Goal: Information Seeking & Learning: Check status

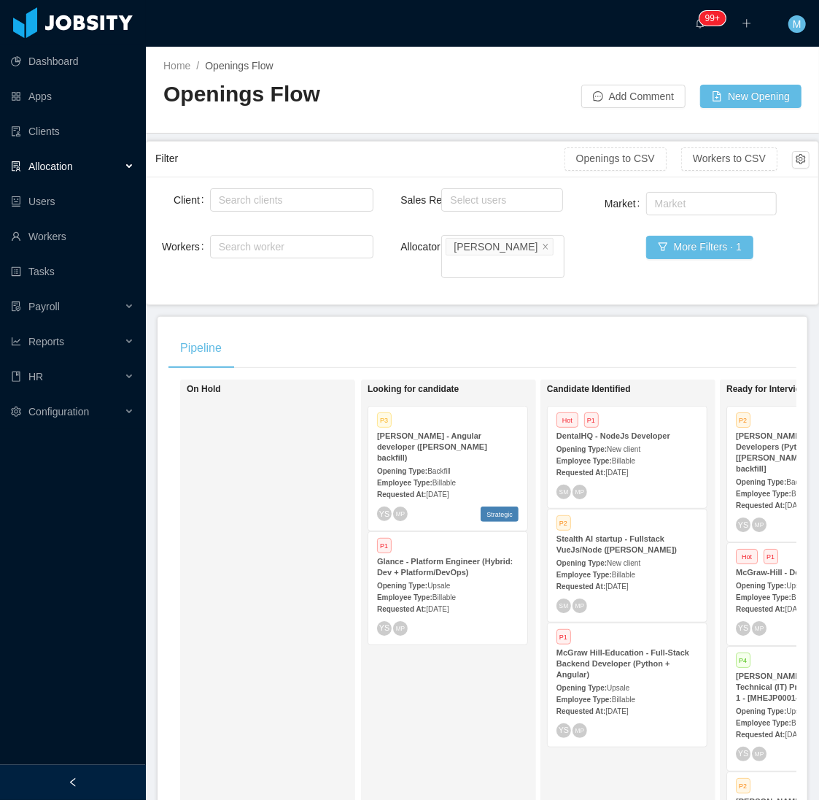
click at [411, 677] on div "Looking for candidate P3 [PERSON_NAME] - Angular developer ([PERSON_NAME] backf…" at bounding box center [470, 591] width 204 height 410
click at [660, 452] on div "Employee Type: Billable" at bounding box center [628, 459] width 142 height 15
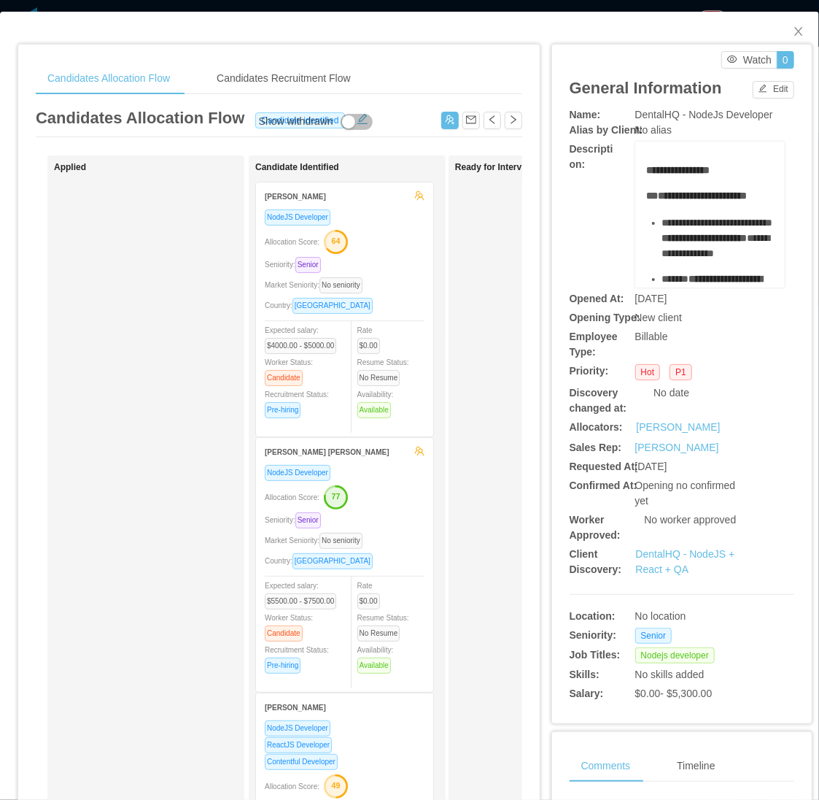
click at [376, 263] on div "Seniority: Senior" at bounding box center [345, 264] width 160 height 17
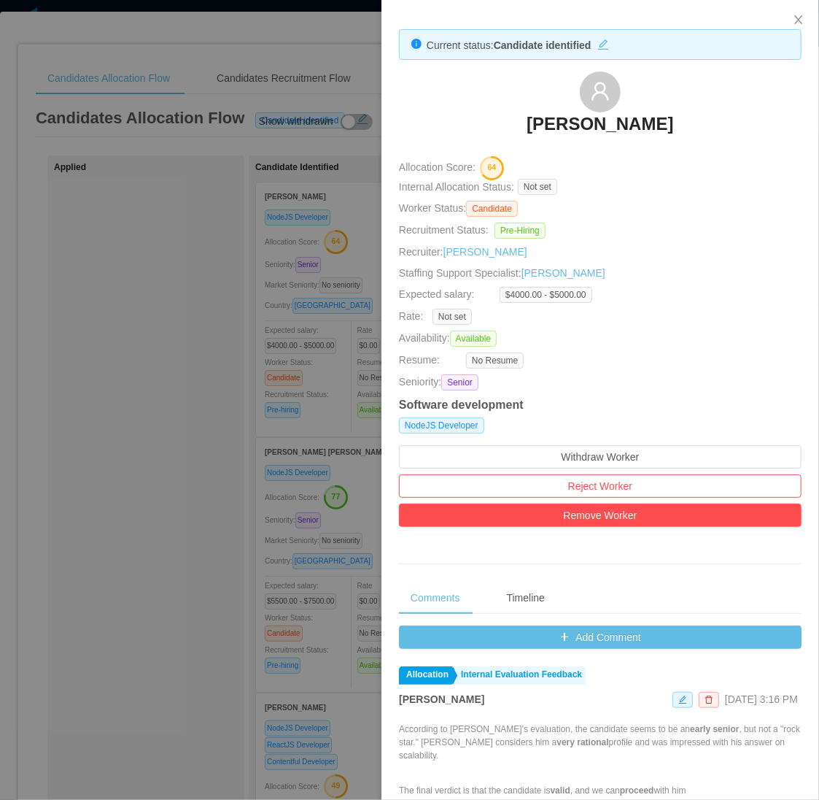
drag, startPoint x: 464, startPoint y: 107, endPoint x: 754, endPoint y: 126, distance: 290.3
click at [754, 126] on div "[PERSON_NAME]" at bounding box center [600, 107] width 403 height 73
copy h3 "[PERSON_NAME]"
click at [109, 584] on div at bounding box center [409, 400] width 819 height 800
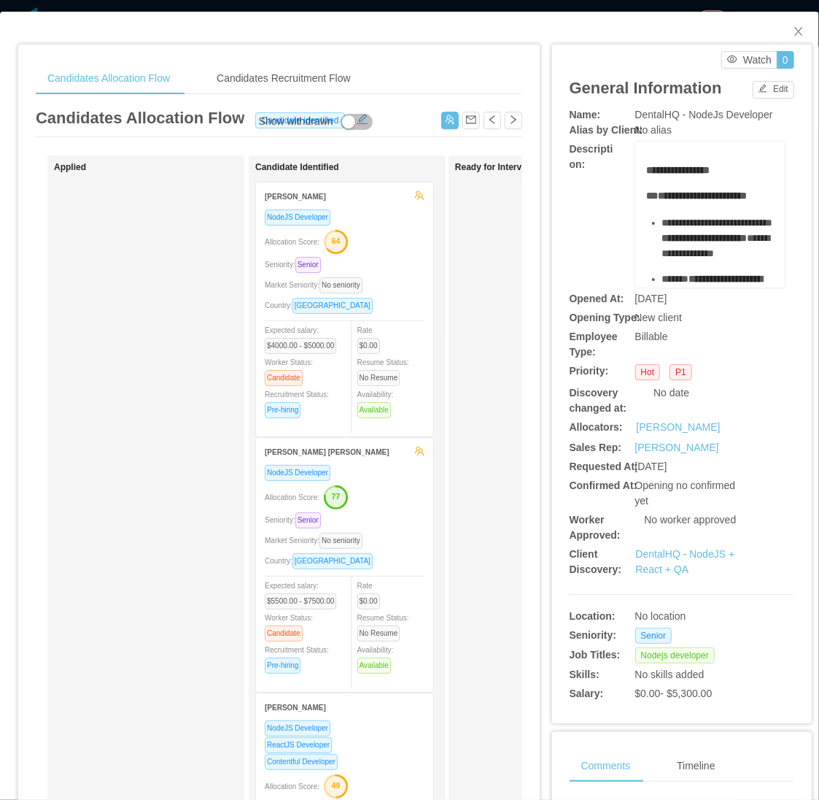
click at [118, 574] on div "Applied" at bounding box center [156, 520] width 204 height 716
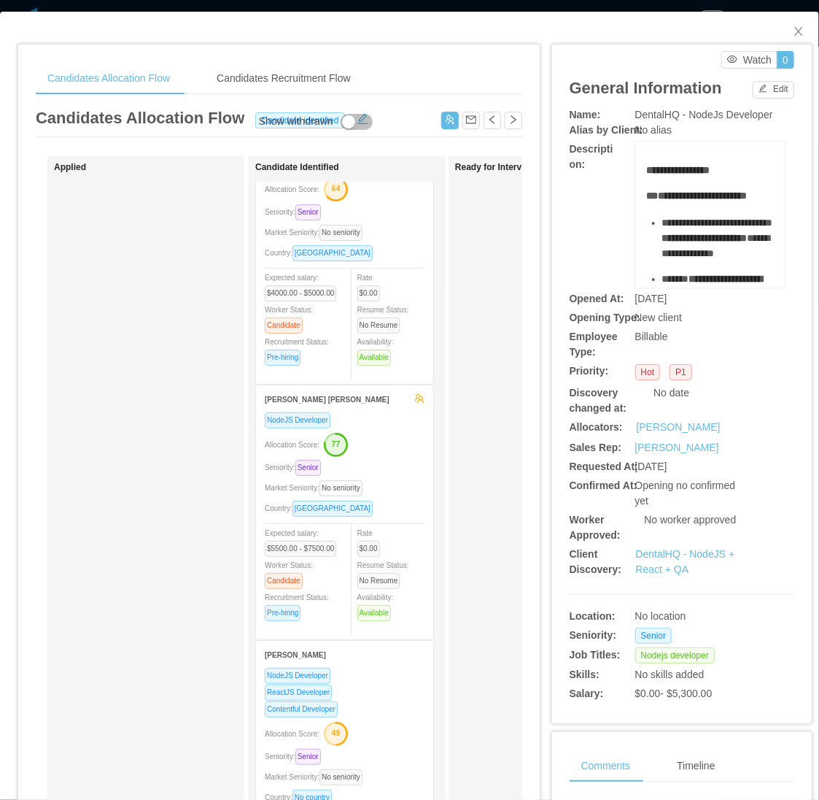
scroll to position [105, 0]
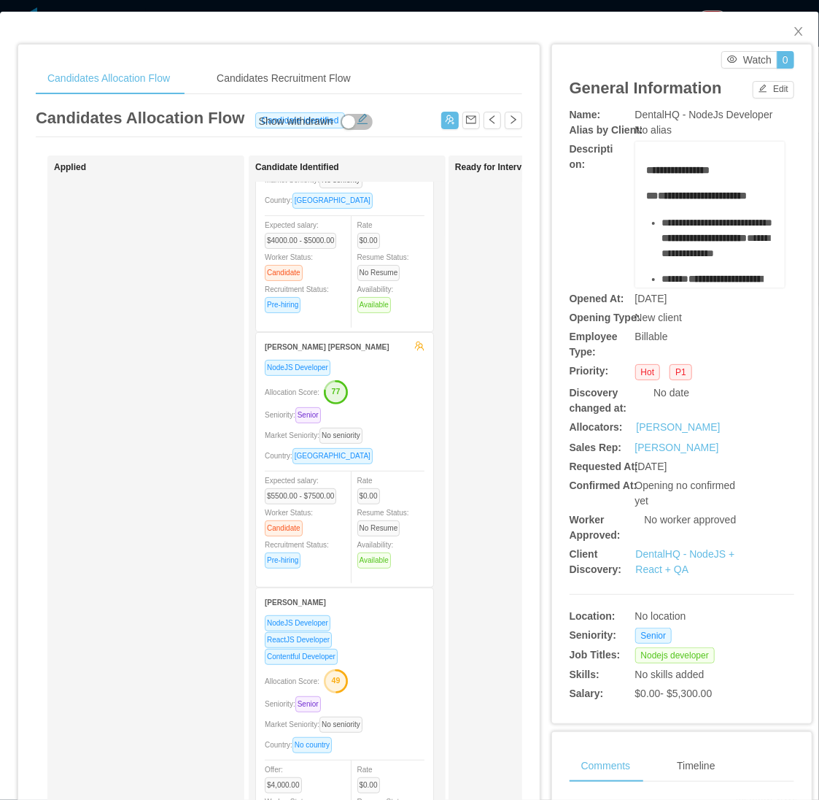
click at [403, 427] on div "Market Seniority: No seniority" at bounding box center [345, 435] width 160 height 17
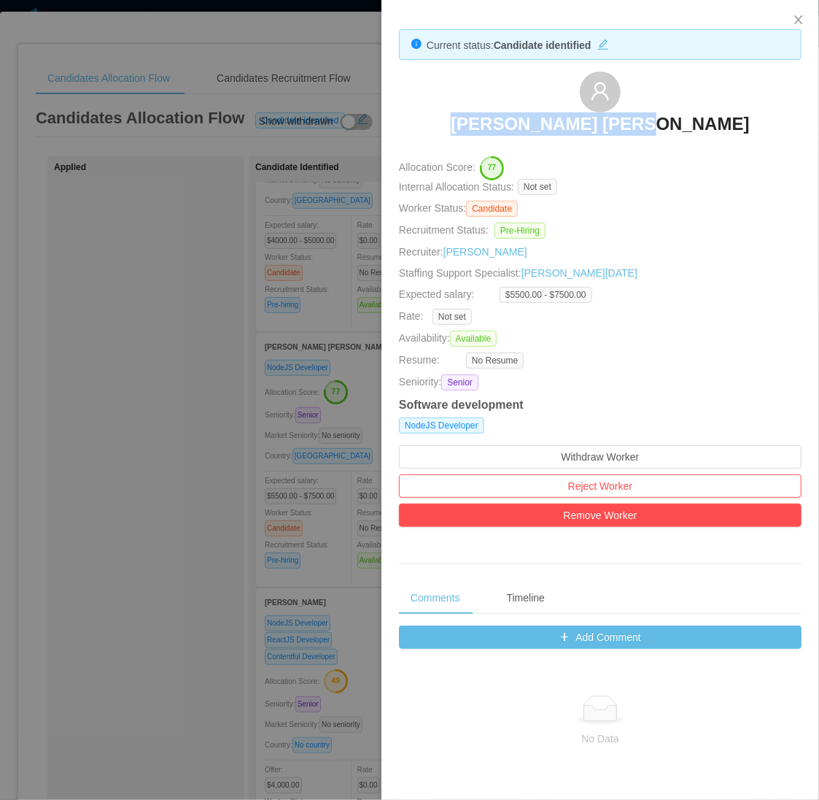
drag, startPoint x: 500, startPoint y: 125, endPoint x: 698, endPoint y: 139, distance: 198.9
click at [698, 139] on div "[PERSON_NAME] [PERSON_NAME]" at bounding box center [600, 107] width 403 height 73
copy h3 "[PERSON_NAME] [PERSON_NAME]"
drag, startPoint x: 223, startPoint y: 491, endPoint x: 209, endPoint y: 502, distance: 17.7
click at [223, 493] on div at bounding box center [409, 400] width 819 height 800
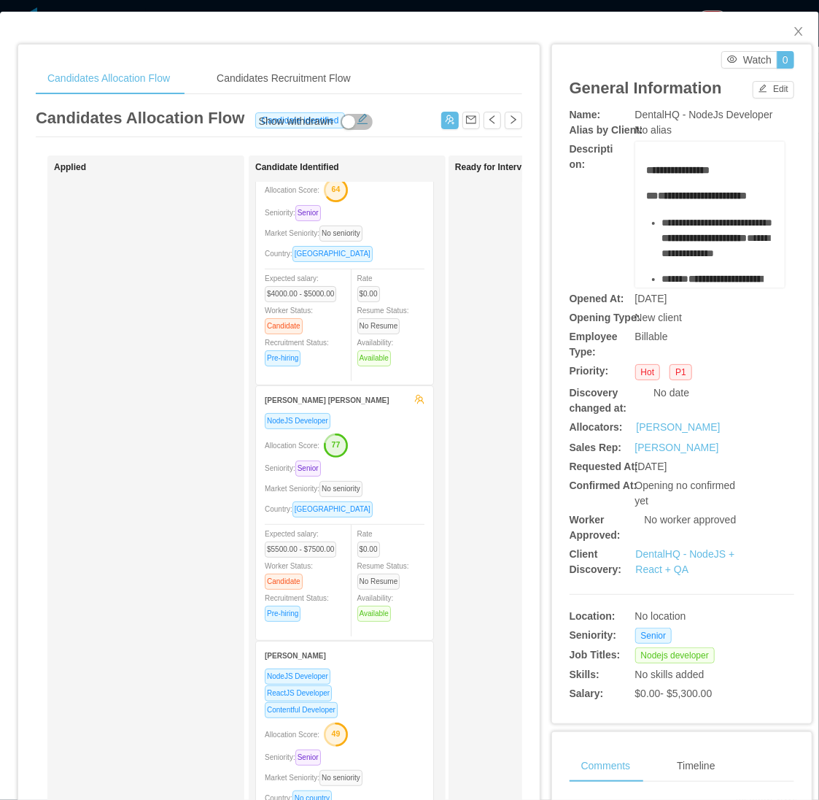
scroll to position [0, 0]
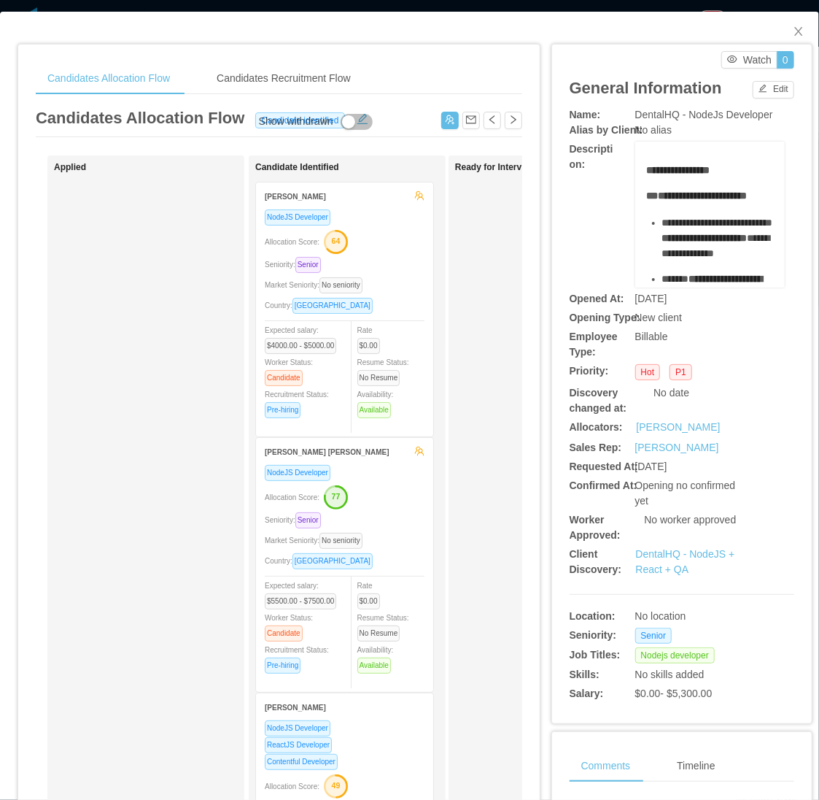
click at [333, 249] on icon "button" at bounding box center [336, 242] width 22 height 22
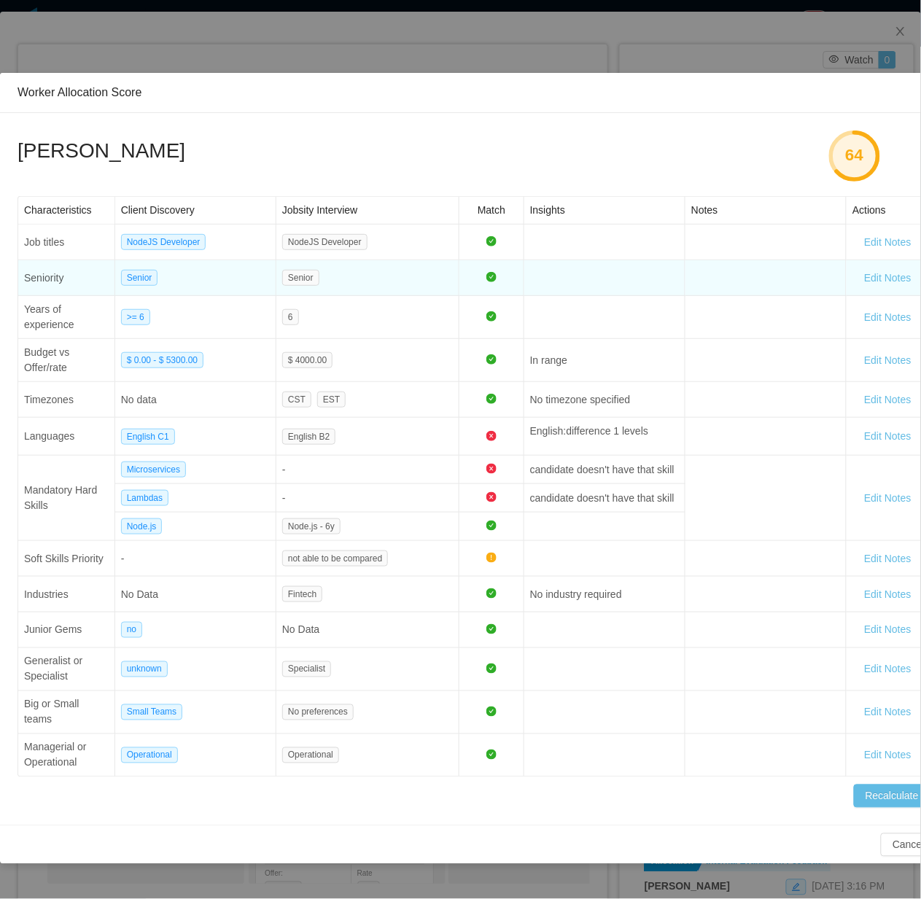
drag, startPoint x: 759, startPoint y: 0, endPoint x: 351, endPoint y: 274, distance: 491.4
click at [351, 274] on td "Senior" at bounding box center [367, 278] width 183 height 36
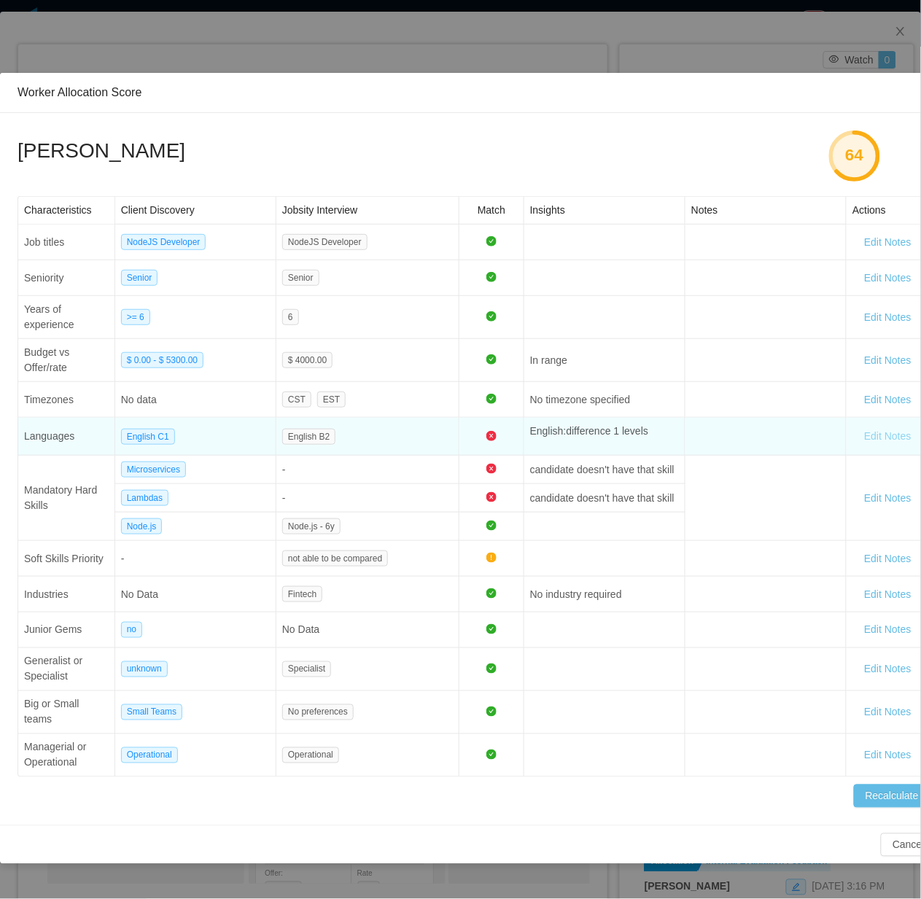
click at [818, 429] on button "Edit Notes" at bounding box center [888, 436] width 71 height 23
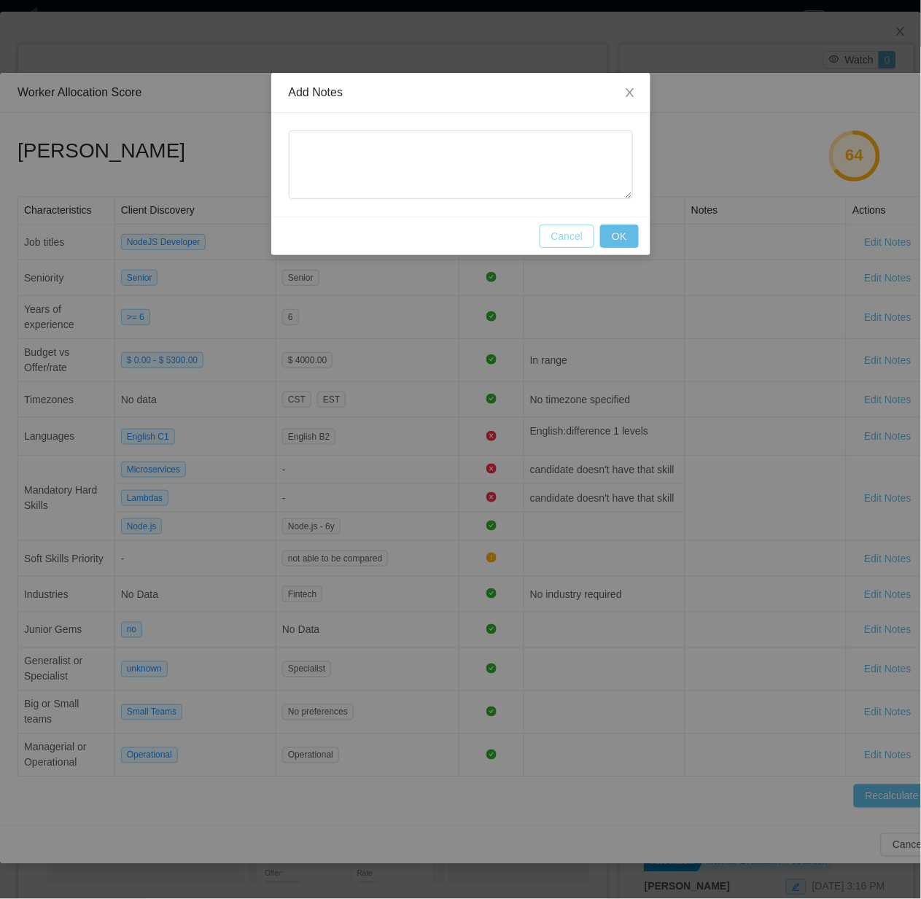
click at [563, 244] on button "Cancel" at bounding box center [567, 236] width 55 height 23
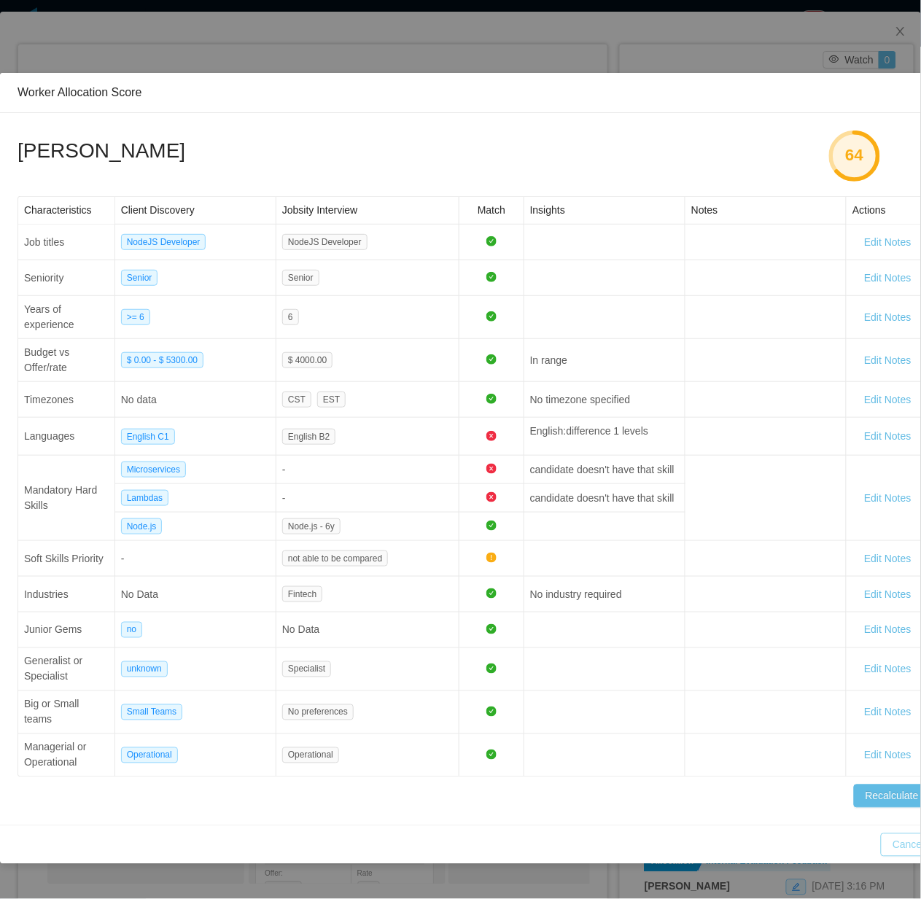
click at [818, 799] on button "Cancel" at bounding box center [908, 845] width 55 height 23
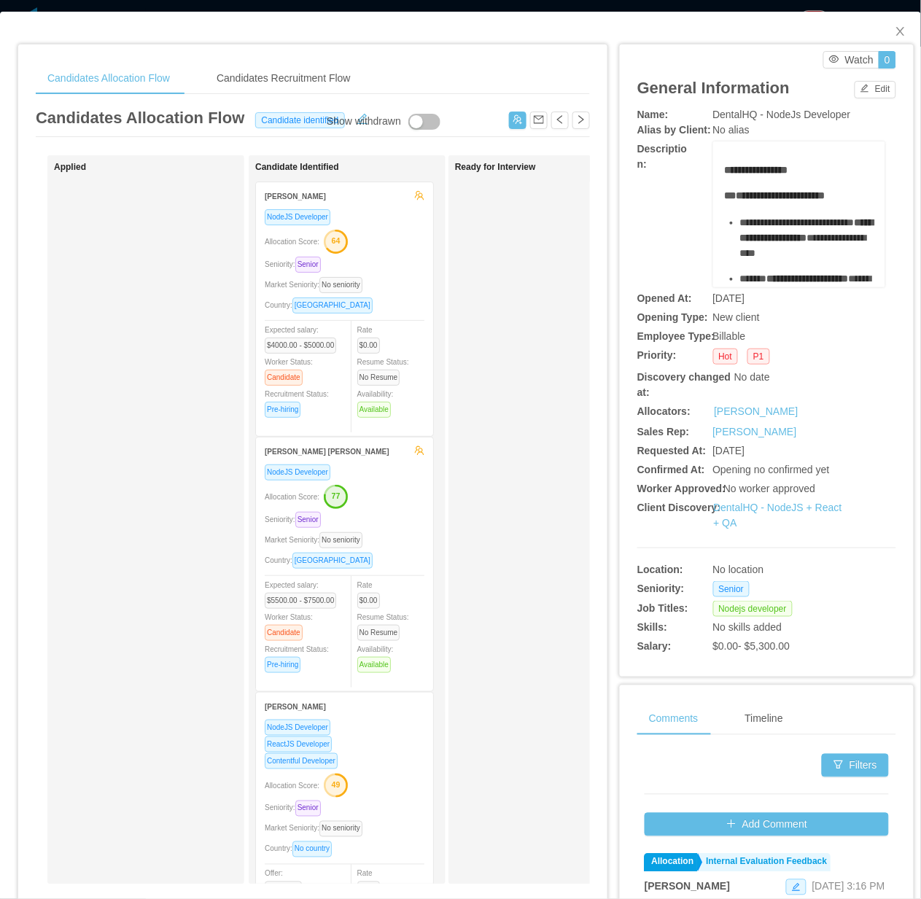
click at [368, 288] on span "Market Seniority: No seniority" at bounding box center [317, 285] width 104 height 8
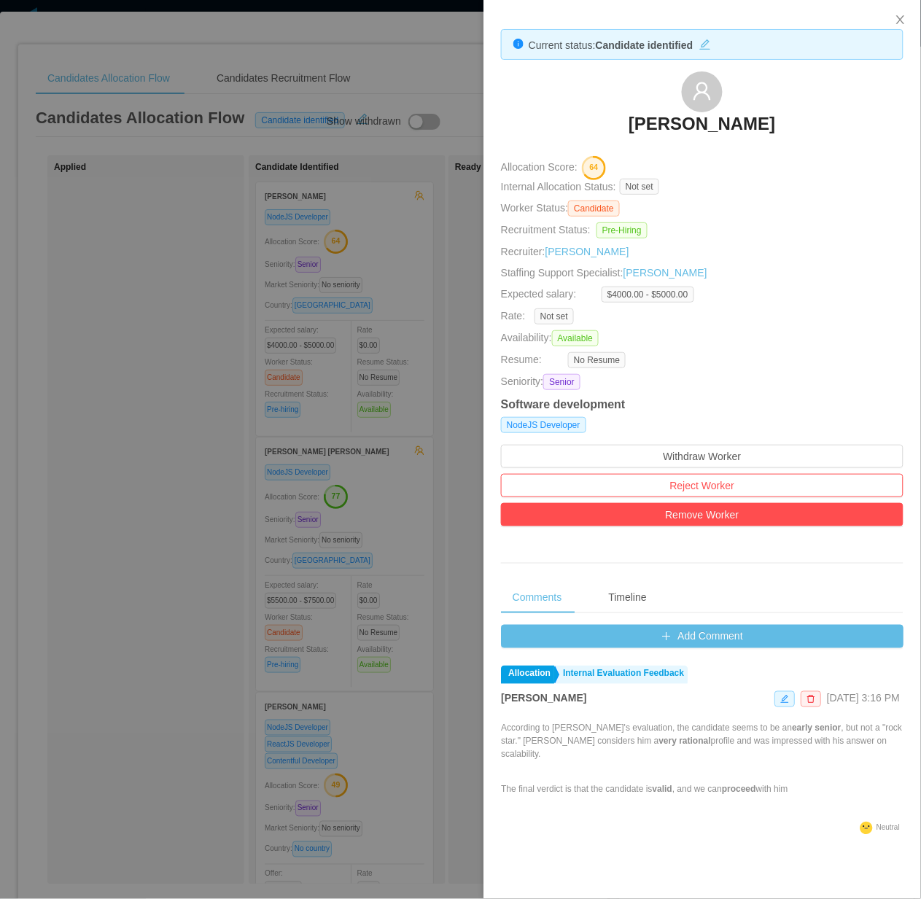
drag, startPoint x: 729, startPoint y: 108, endPoint x: 705, endPoint y: 130, distance: 33.1
click at [316, 345] on div at bounding box center [460, 449] width 921 height 899
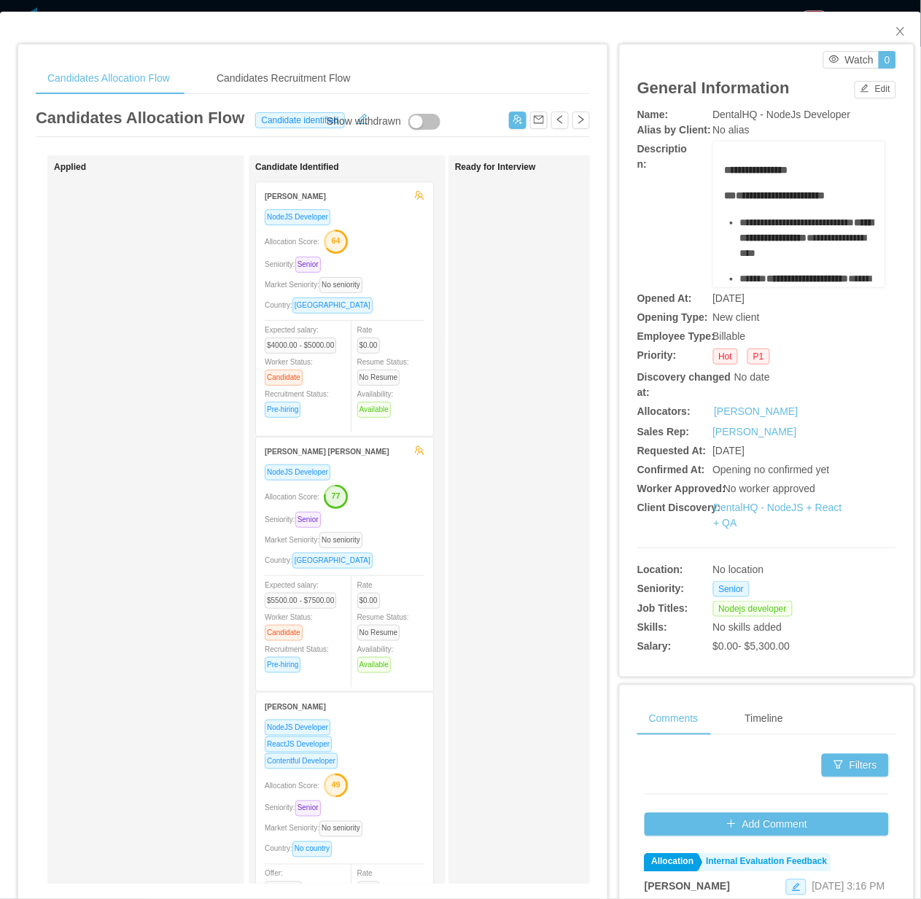
click at [344, 239] on icon "button" at bounding box center [336, 242] width 22 height 22
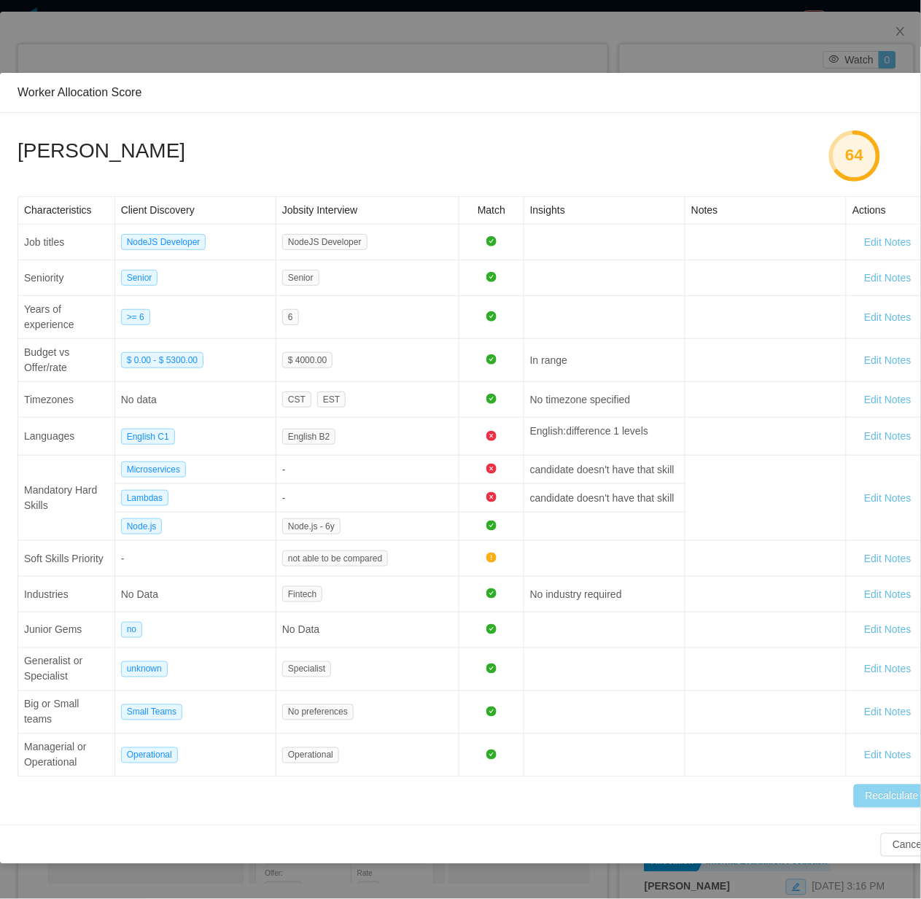
click at [818, 790] on button "Recalculate" at bounding box center [892, 796] width 77 height 23
click at [818, 56] on div "Worker Allocation Score [PERSON_NAME] 64 Characteristics Client Discovery Jobsi…" at bounding box center [460, 449] width 921 height 899
